Goal: Task Accomplishment & Management: Complete application form

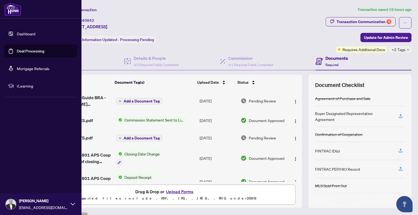
click at [28, 36] on link "Dashboard" at bounding box center [26, 33] width 18 height 5
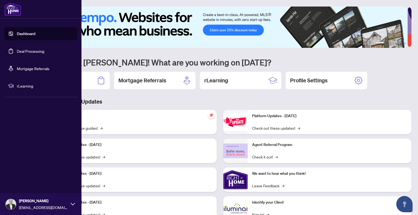
click at [23, 33] on link "Dashboard" at bounding box center [26, 33] width 18 height 5
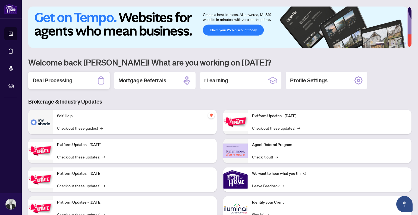
click at [66, 79] on h2 "Deal Processing" at bounding box center [53, 81] width 40 height 8
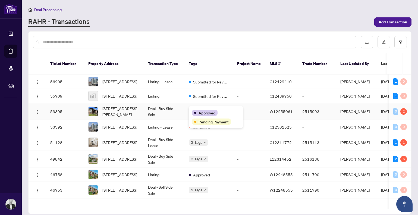
click at [204, 110] on div "Approved Pending Payment" at bounding box center [216, 117] width 54 height 22
click at [40, 128] on button "button" at bounding box center [37, 127] width 9 height 9
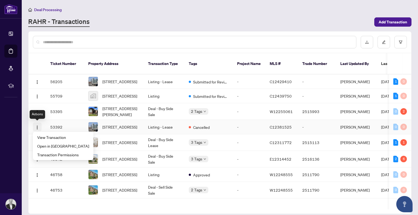
click at [40, 128] on button "button" at bounding box center [37, 127] width 9 height 9
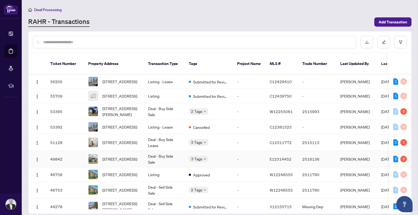
click at [205, 149] on body "Dashboard Deal Processing Mortgage Referrals rLearning [PERSON_NAME] [EMAIL_ADD…" at bounding box center [209, 107] width 418 height 215
click at [122, 149] on span "[STREET_ADDRESS]" at bounding box center [119, 159] width 35 height 6
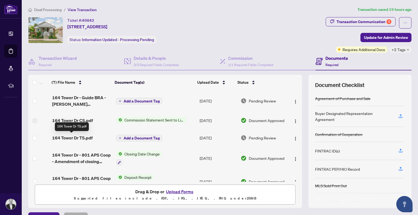
click at [79, 137] on span "164 Tower Dr TS.pdf" at bounding box center [72, 138] width 40 height 7
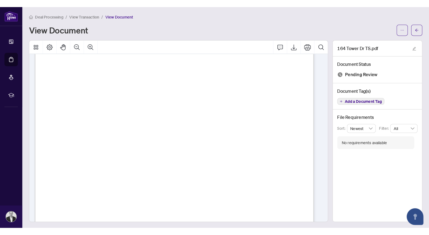
scroll to position [27, 0]
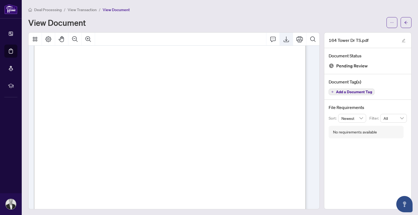
click at [283, 37] on icon "Export" at bounding box center [286, 39] width 7 height 7
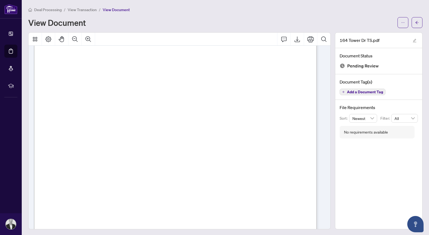
scroll to position [28, 0]
click at [348, 22] on icon "arrow-left" at bounding box center [417, 23] width 4 height 4
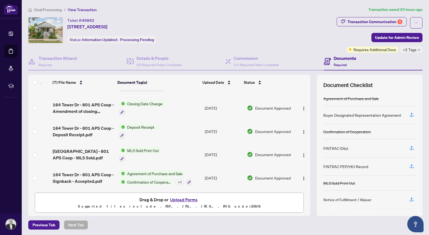
scroll to position [1, 0]
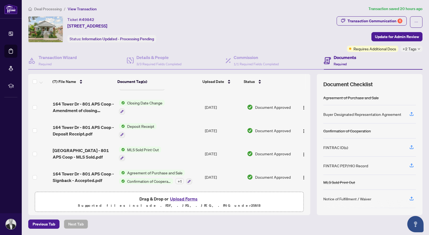
click at [185, 149] on button "Upload Forms" at bounding box center [183, 198] width 31 height 7
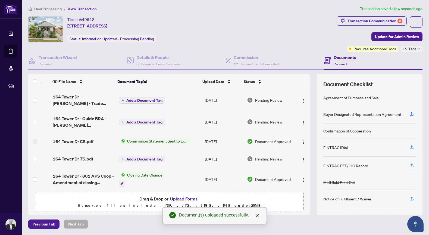
scroll to position [0, 0]
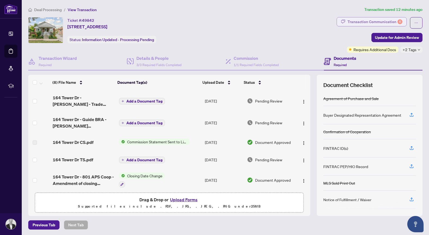
click at [348, 20] on div "Transaction Communication 6" at bounding box center [375, 21] width 55 height 9
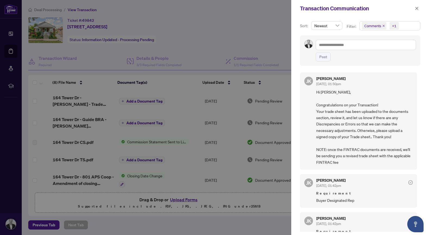
click at [125, 54] on div at bounding box center [214, 117] width 429 height 235
click at [348, 8] on icon "close" at bounding box center [416, 8] width 3 height 3
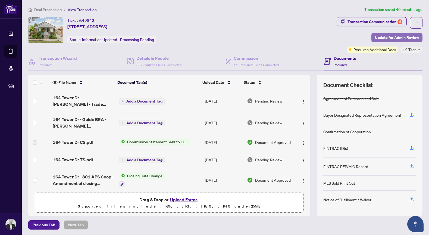
click at [348, 37] on span "Update for Admin Review" at bounding box center [397, 37] width 44 height 9
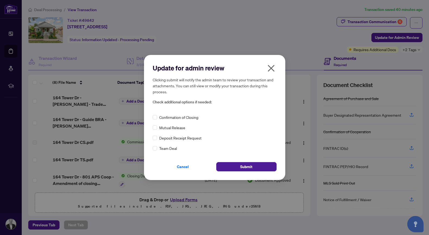
click at [156, 119] on label at bounding box center [155, 117] width 4 height 6
click at [237, 149] on button "Submit" at bounding box center [246, 166] width 60 height 9
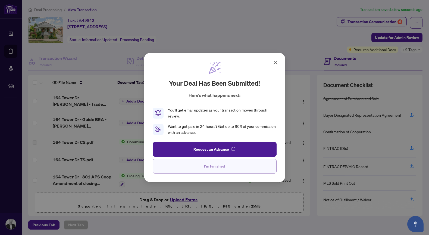
click at [217, 149] on span "I'm Finished" at bounding box center [214, 166] width 21 height 9
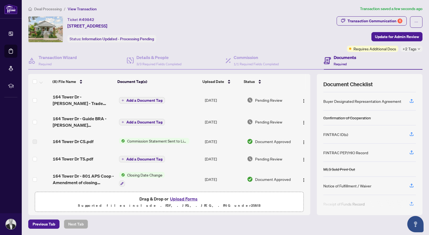
scroll to position [17, 0]
